Goal: Navigation & Orientation: Find specific page/section

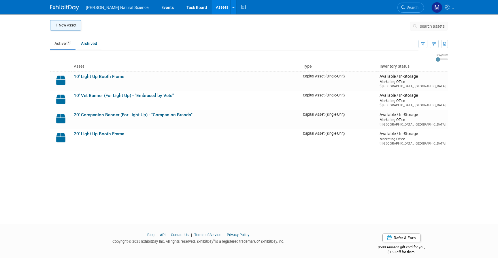
click at [66, 24] on button "New Asset" at bounding box center [65, 25] width 31 height 10
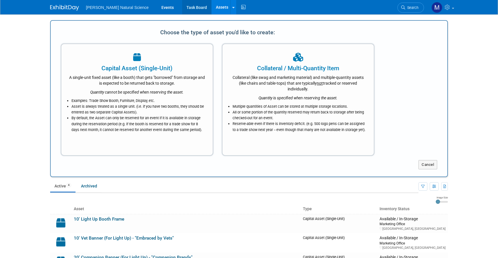
click at [182, 6] on link "Task Board" at bounding box center [196, 7] width 29 height 14
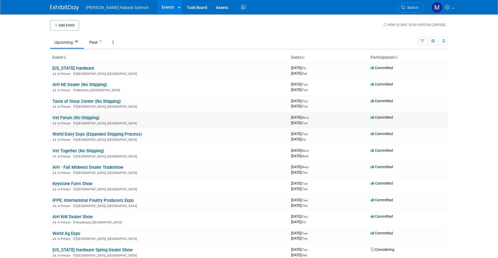
click at [74, 117] on link "Vet Forum (No Shipping)" at bounding box center [75, 117] width 47 height 5
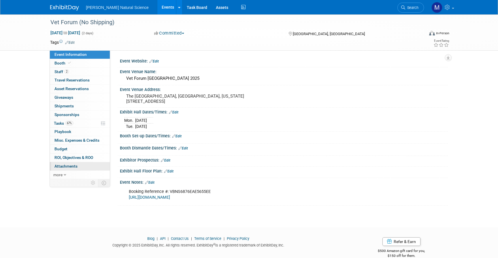
click at [81, 165] on link "0 Attachments 0" at bounding box center [80, 166] width 60 height 8
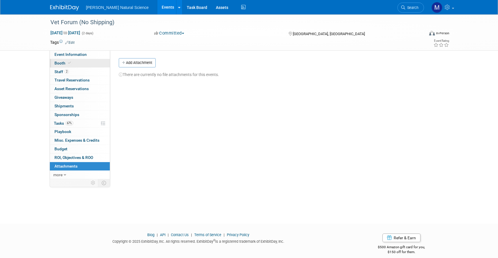
click at [84, 62] on link "Booth" at bounding box center [80, 63] width 60 height 8
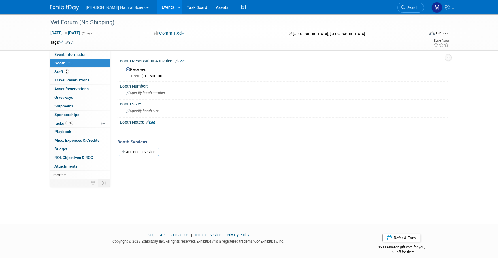
click at [90, 59] on link "Booth" at bounding box center [80, 63] width 60 height 8
click at [81, 54] on span "Event Information" at bounding box center [70, 54] width 32 height 5
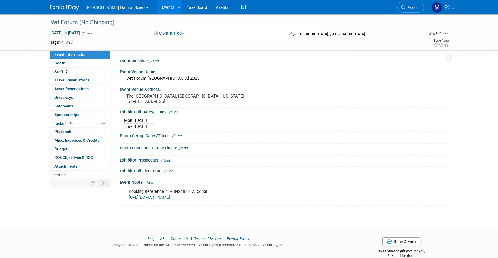
click at [157, 8] on link "Events" at bounding box center [167, 7] width 21 height 14
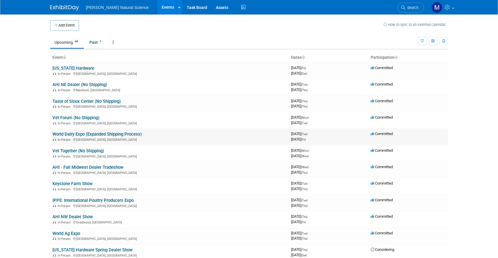
click at [82, 136] on link "World Dairy Expo (Expanded Shipping Process)" at bounding box center [96, 134] width 89 height 5
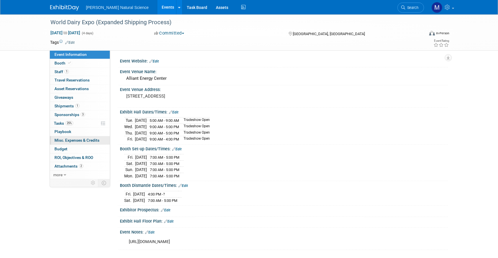
click at [80, 139] on span "Misc. Expenses & Credits 0" at bounding box center [76, 140] width 45 height 5
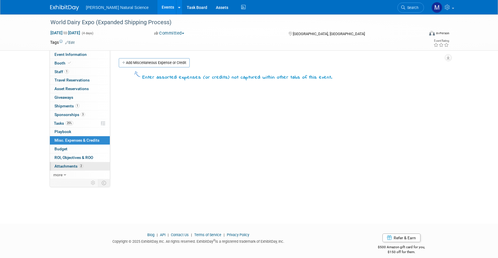
click at [69, 168] on link "2 Attachments 2" at bounding box center [80, 166] width 60 height 8
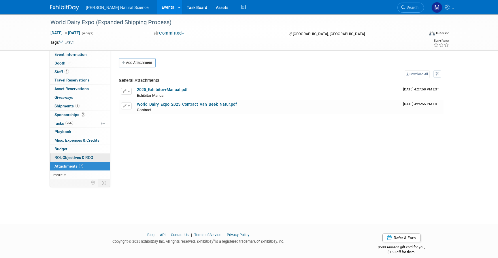
click at [70, 160] on link "0 ROI, Objectives & ROO 0" at bounding box center [80, 158] width 60 height 8
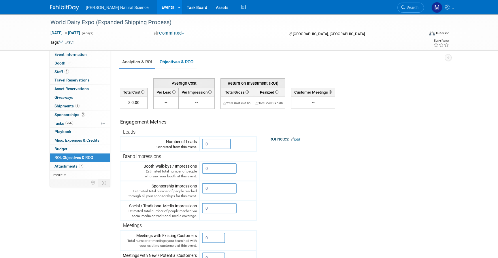
click at [75, 159] on span "ROI, Objectives & ROO 0" at bounding box center [73, 157] width 39 height 5
click at [178, 65] on link "Objectives & ROO 0" at bounding box center [176, 61] width 40 height 11
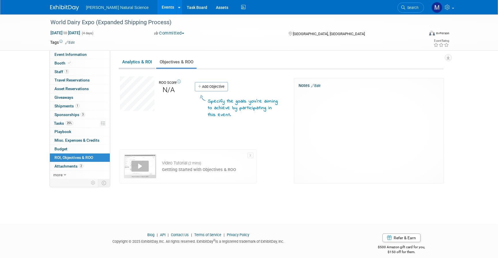
click at [141, 68] on li "Analytics & ROI" at bounding box center [137, 62] width 36 height 12
click at [122, 62] on link "Analytics & ROI" at bounding box center [137, 61] width 36 height 11
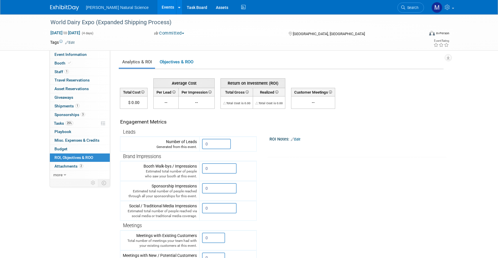
click at [98, 8] on span "[PERSON_NAME] Natural Science" at bounding box center [117, 7] width 63 height 5
click at [157, 11] on link "Events" at bounding box center [167, 7] width 21 height 14
